Goal: Task Accomplishment & Management: Complete application form

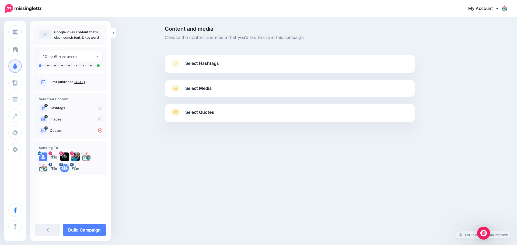
click at [201, 88] on span "Select Media" at bounding box center [198, 88] width 26 height 7
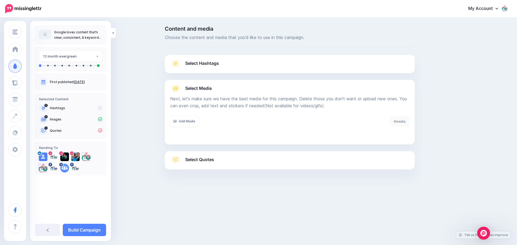
click at [210, 64] on span "Select Hashtags" at bounding box center [202, 63] width 34 height 7
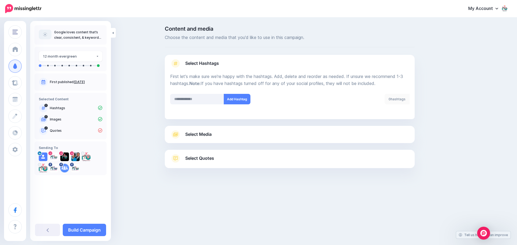
click at [199, 135] on span "Select Media" at bounding box center [198, 134] width 26 height 7
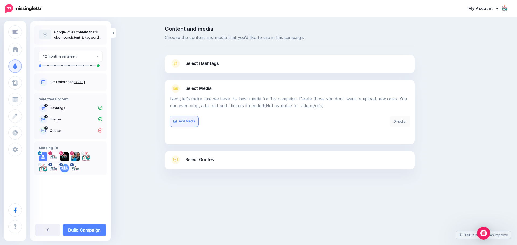
click at [192, 123] on link "Add Media" at bounding box center [184, 121] width 28 height 11
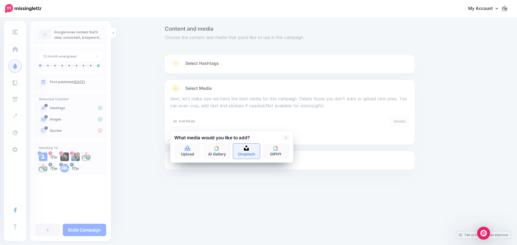
click at [244, 149] on img at bounding box center [246, 148] width 5 height 5
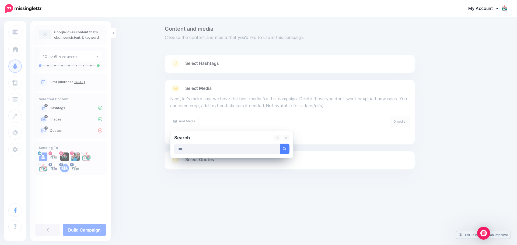
type input "***"
click at [280, 144] on button "submit" at bounding box center [285, 149] width 10 height 11
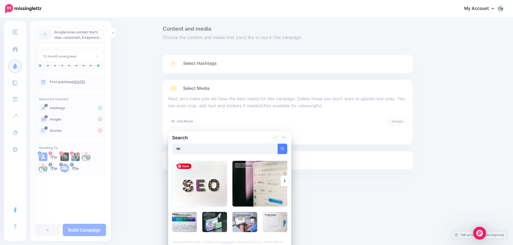
click at [202, 188] on img at bounding box center [199, 184] width 55 height 46
click at [213, 224] on img at bounding box center [214, 222] width 25 height 20
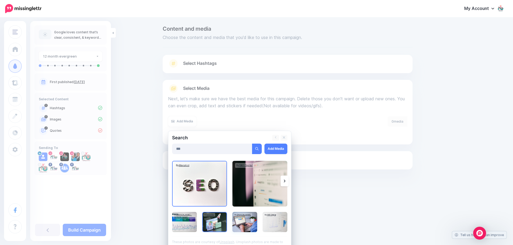
click at [240, 222] on img at bounding box center [244, 222] width 25 height 20
click at [185, 227] on img at bounding box center [184, 222] width 25 height 20
click at [254, 197] on img at bounding box center [259, 184] width 55 height 46
click at [280, 221] on img at bounding box center [275, 222] width 25 height 20
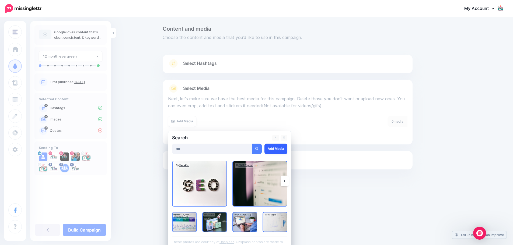
click at [280, 148] on link "Add Media" at bounding box center [276, 149] width 23 height 11
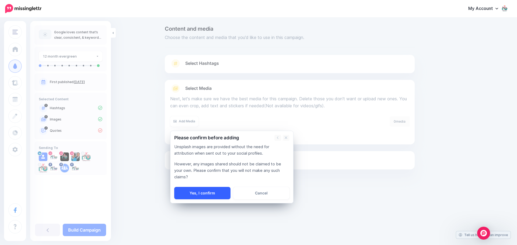
click at [215, 198] on link "Yes, I confirm" at bounding box center [202, 193] width 56 height 12
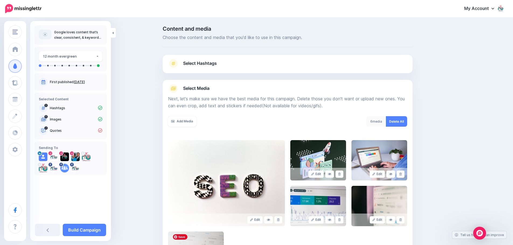
scroll to position [91, 0]
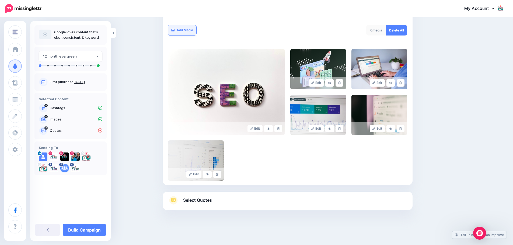
click at [191, 30] on link "Add Media" at bounding box center [182, 30] width 28 height 11
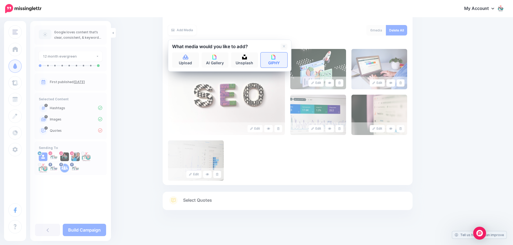
click at [281, 63] on link "GIPHY" at bounding box center [274, 60] width 27 height 15
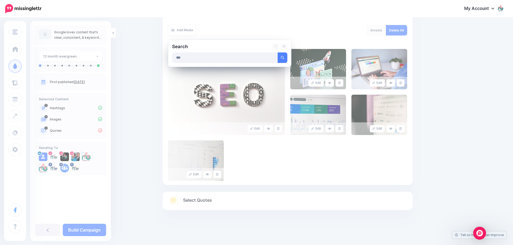
type input "***"
click at [278, 53] on button "submit" at bounding box center [283, 58] width 10 height 11
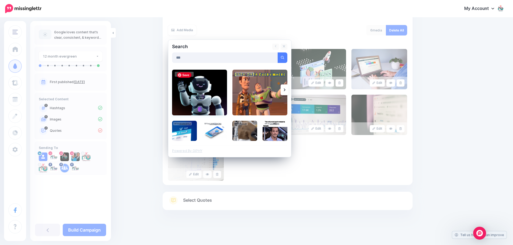
click at [200, 96] on img at bounding box center [199, 93] width 55 height 46
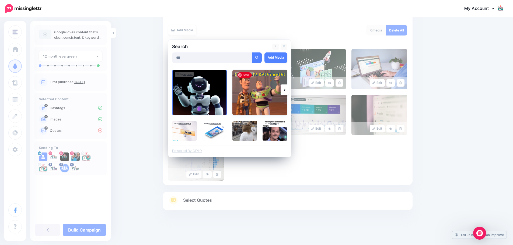
click at [270, 96] on img at bounding box center [259, 93] width 55 height 46
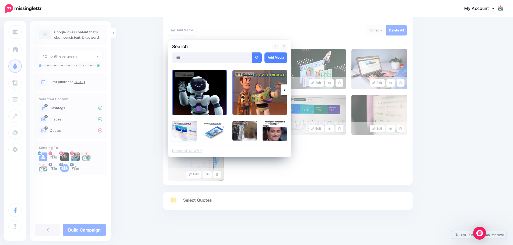
click at [187, 133] on img at bounding box center [184, 131] width 25 height 20
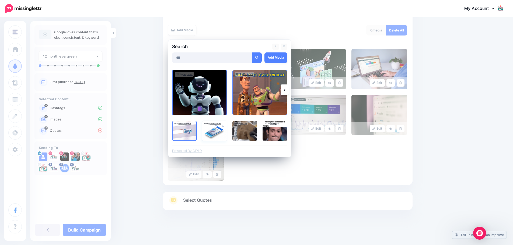
click at [216, 130] on img at bounding box center [214, 131] width 25 height 20
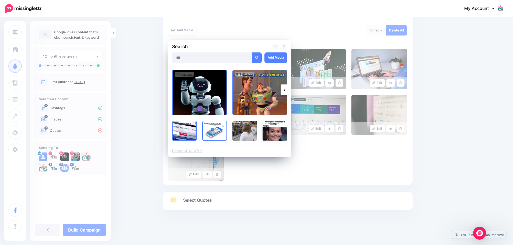
click at [274, 135] on img at bounding box center [275, 131] width 25 height 20
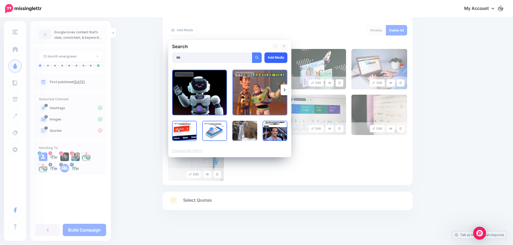
click at [280, 56] on link "Add Media" at bounding box center [276, 58] width 23 height 11
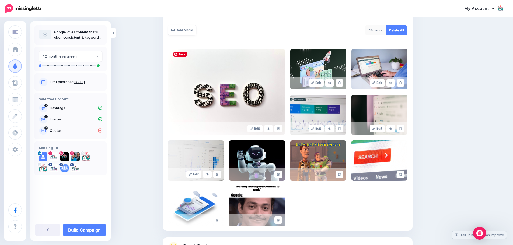
scroll to position [137, 0]
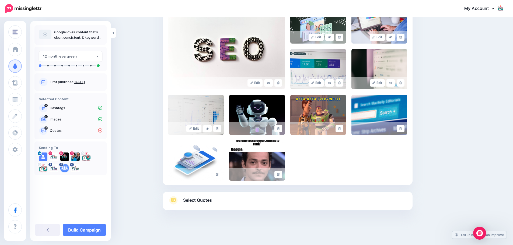
click at [203, 198] on span "Select Quotes" at bounding box center [197, 200] width 29 height 7
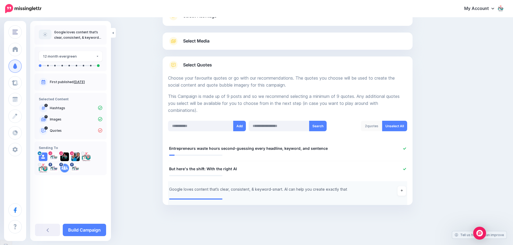
scroll to position [42, 0]
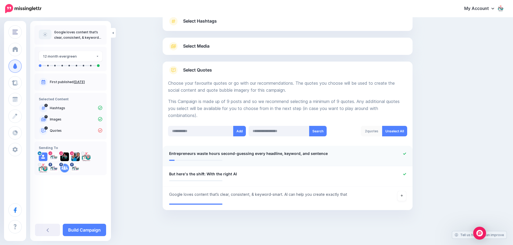
click at [172, 154] on span "Entrepreneurs waste hours second-guessing every headline, keyword, and sentence" at bounding box center [248, 154] width 159 height 6
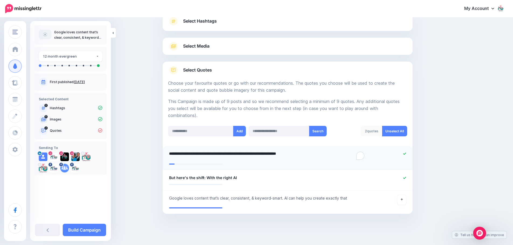
paste textarea "**********"
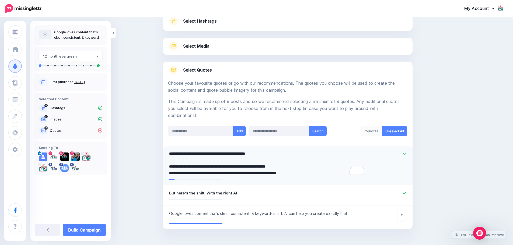
type textarea "**********"
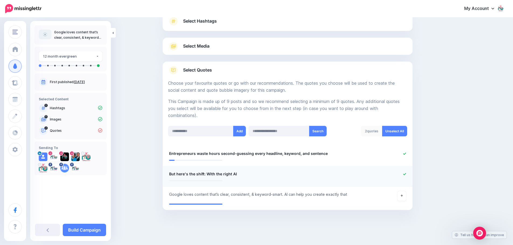
click at [171, 194] on ul "**********" at bounding box center [288, 178] width 250 height 64
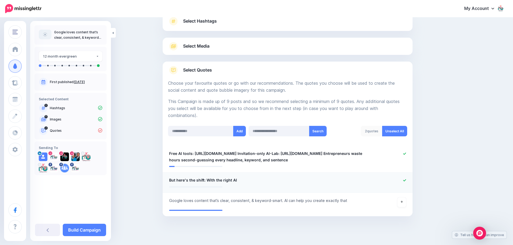
click at [171, 184] on span "But here's the shift: With the right AI" at bounding box center [203, 180] width 68 height 6
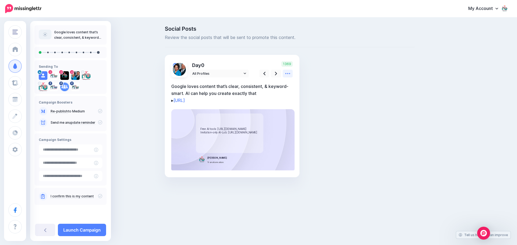
click at [287, 73] on icon at bounding box center [288, 74] width 6 height 6
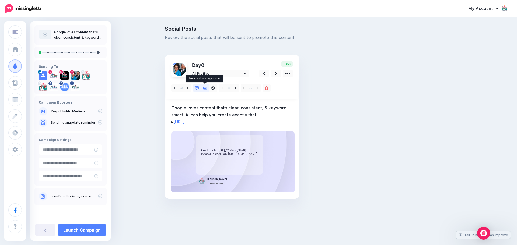
click at [205, 88] on icon at bounding box center [205, 88] width 4 height 4
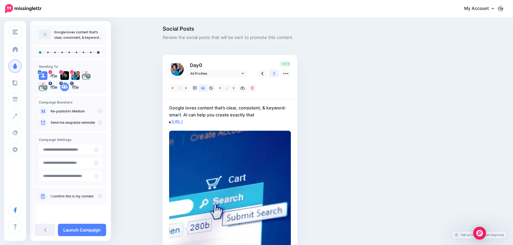
click at [275, 74] on icon at bounding box center [274, 74] width 2 height 4
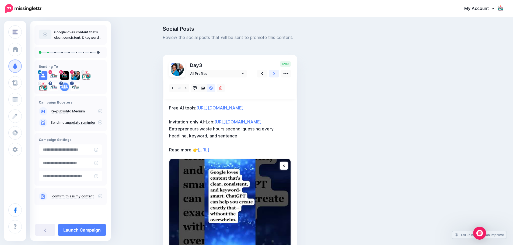
click at [275, 74] on icon at bounding box center [274, 74] width 2 height 4
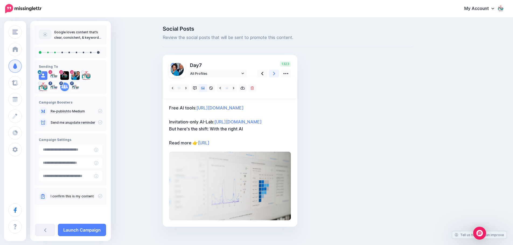
click at [275, 74] on icon at bounding box center [274, 74] width 2 height 4
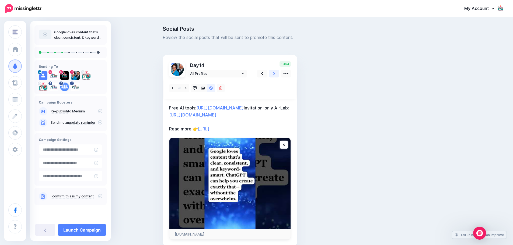
click at [275, 74] on icon at bounding box center [274, 74] width 2 height 4
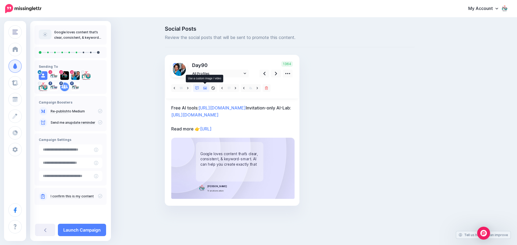
click at [204, 88] on icon at bounding box center [205, 88] width 4 height 4
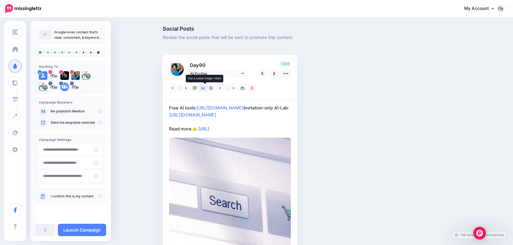
click at [204, 88] on icon at bounding box center [203, 88] width 4 height 4
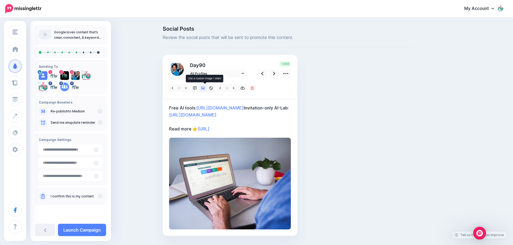
click at [204, 88] on icon at bounding box center [203, 88] width 4 height 4
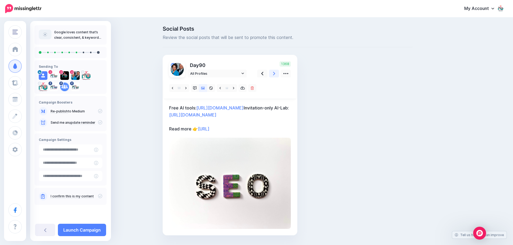
click at [275, 73] on icon at bounding box center [274, 74] width 2 height 6
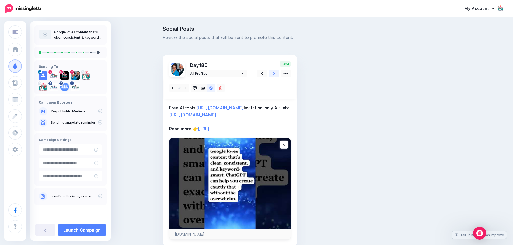
click at [275, 73] on icon at bounding box center [274, 74] width 2 height 6
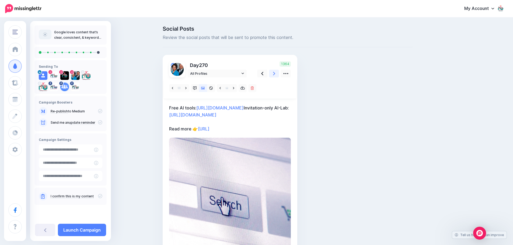
click at [275, 73] on icon at bounding box center [274, 74] width 2 height 6
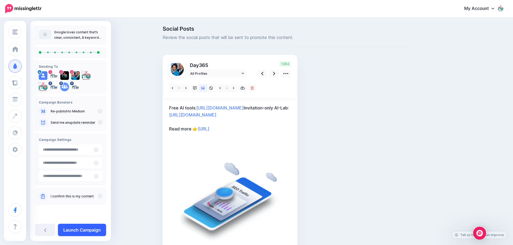
click at [87, 229] on link "Launch Campaign" at bounding box center [82, 230] width 48 height 12
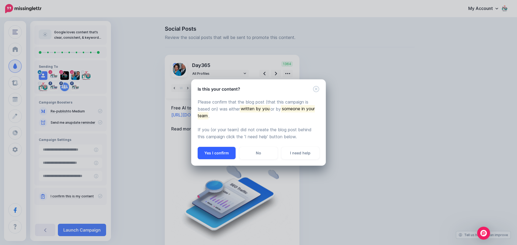
click at [220, 152] on button "Yes I confirm" at bounding box center [217, 153] width 38 height 12
